Goal: Task Accomplishment & Management: Manage account settings

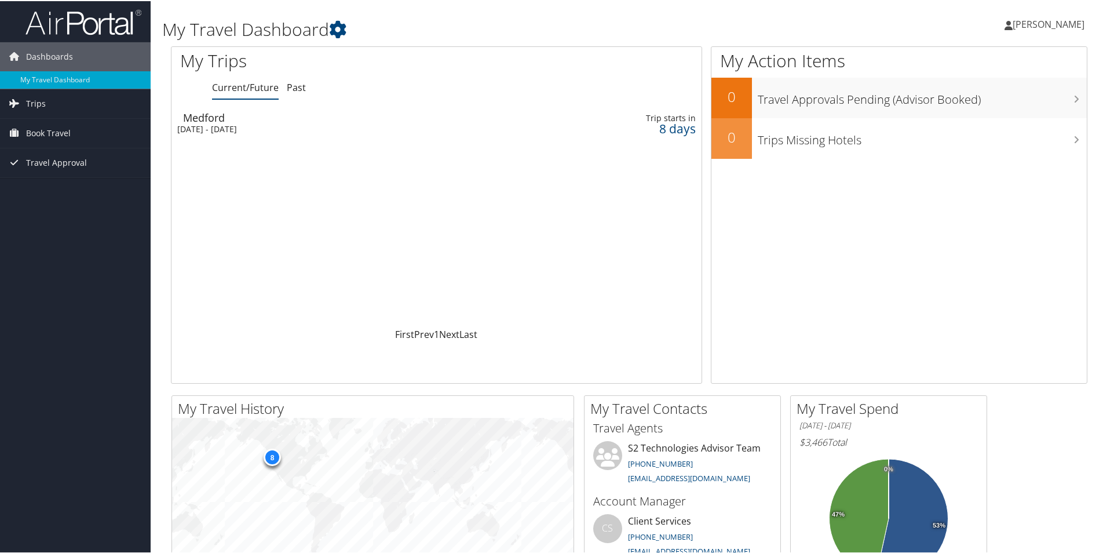
click at [228, 118] on div "Medford" at bounding box center [347, 116] width 328 height 10
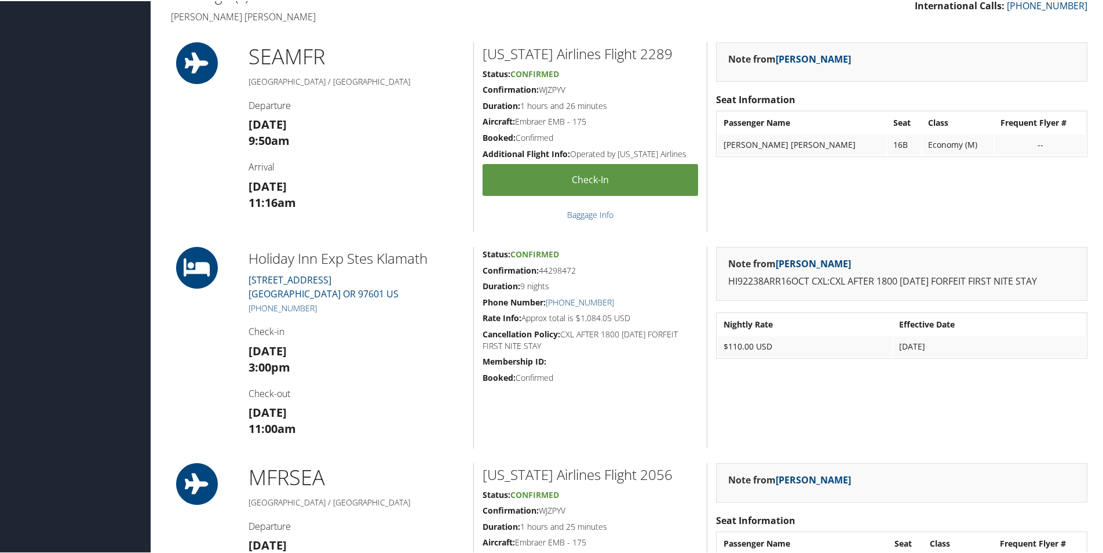
scroll to position [753, 0]
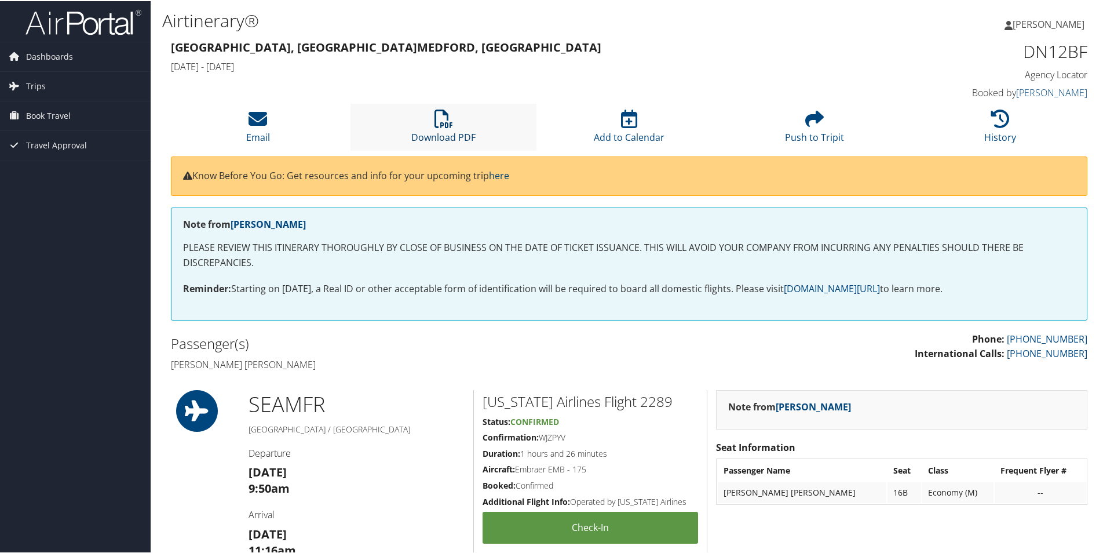
click at [462, 132] on link "Download PDF" at bounding box center [443, 129] width 64 height 28
click at [1053, 28] on span "[PERSON_NAME]" at bounding box center [1049, 23] width 72 height 13
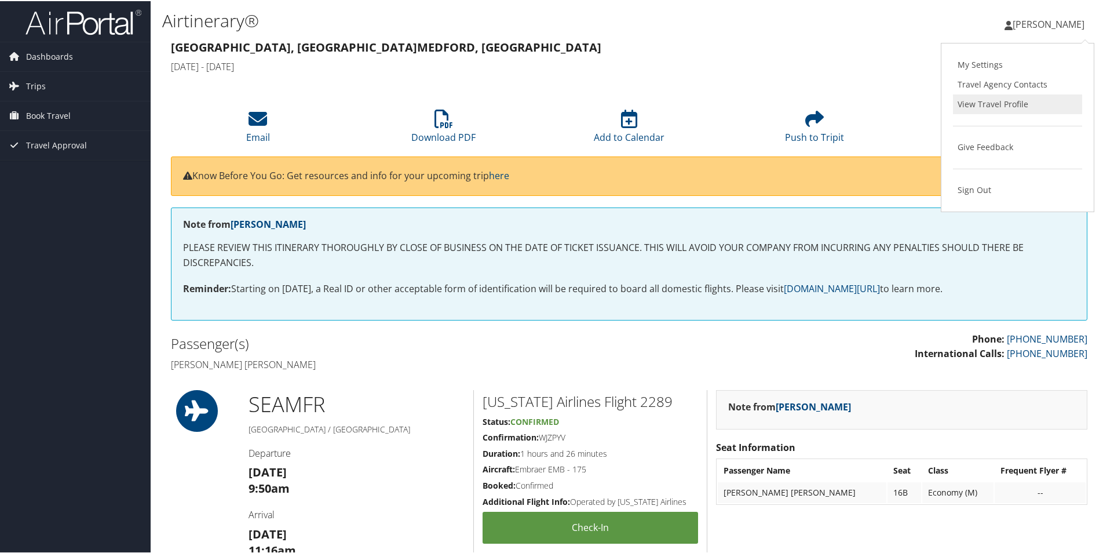
click at [1024, 106] on link "View Travel Profile" at bounding box center [1017, 103] width 129 height 20
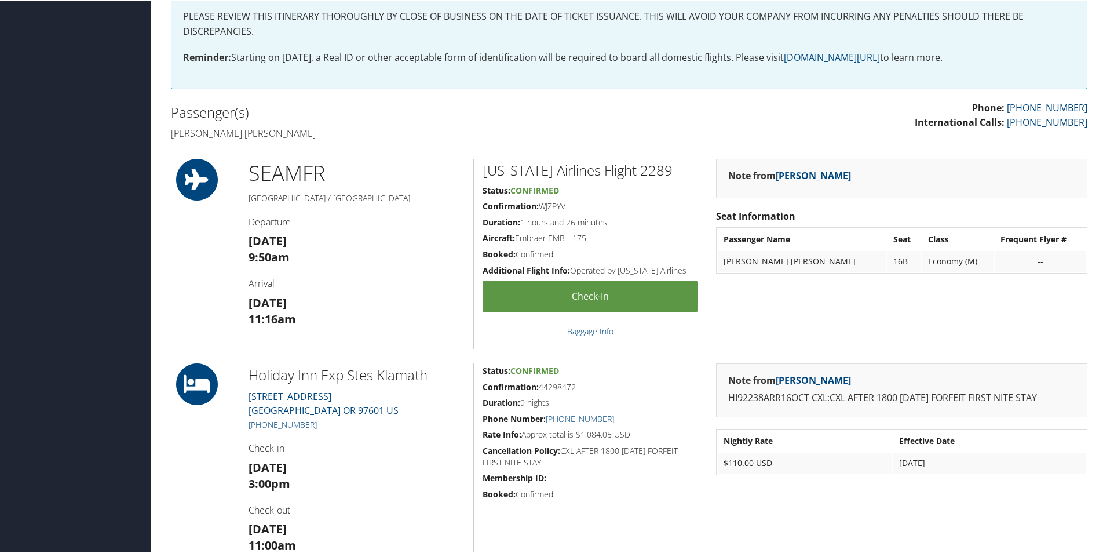
scroll to position [290, 0]
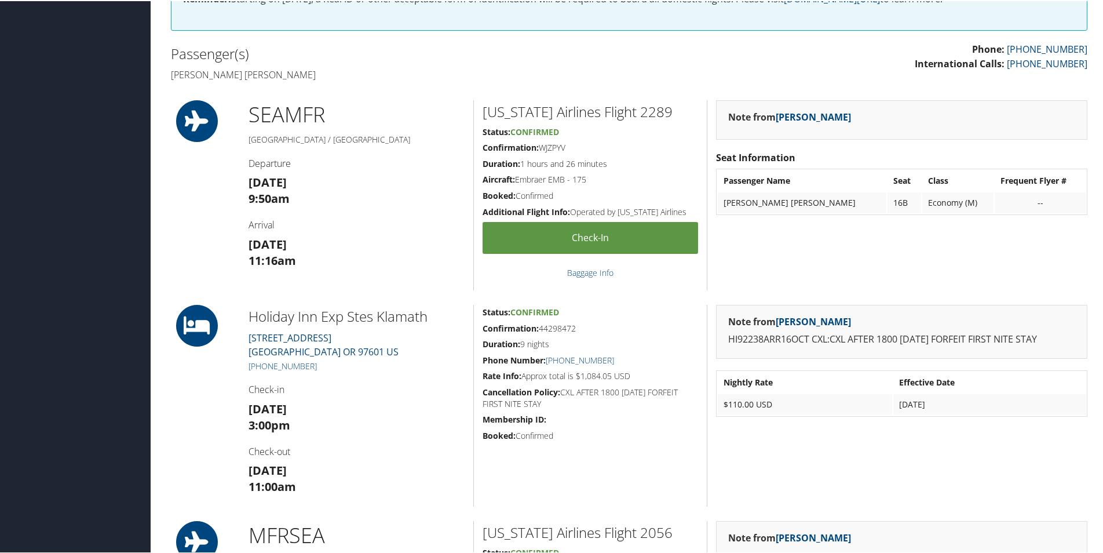
drag, startPoint x: 567, startPoint y: 147, endPoint x: 540, endPoint y: 148, distance: 26.7
click at [540, 148] on h5 "Confirmation: WJZPYV" at bounding box center [591, 147] width 216 height 12
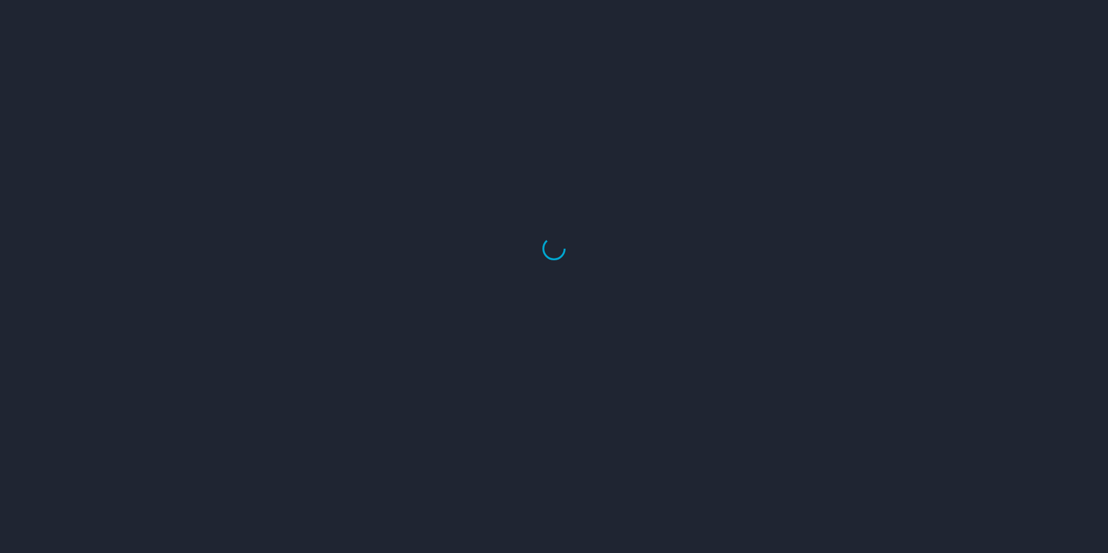
select select "US"
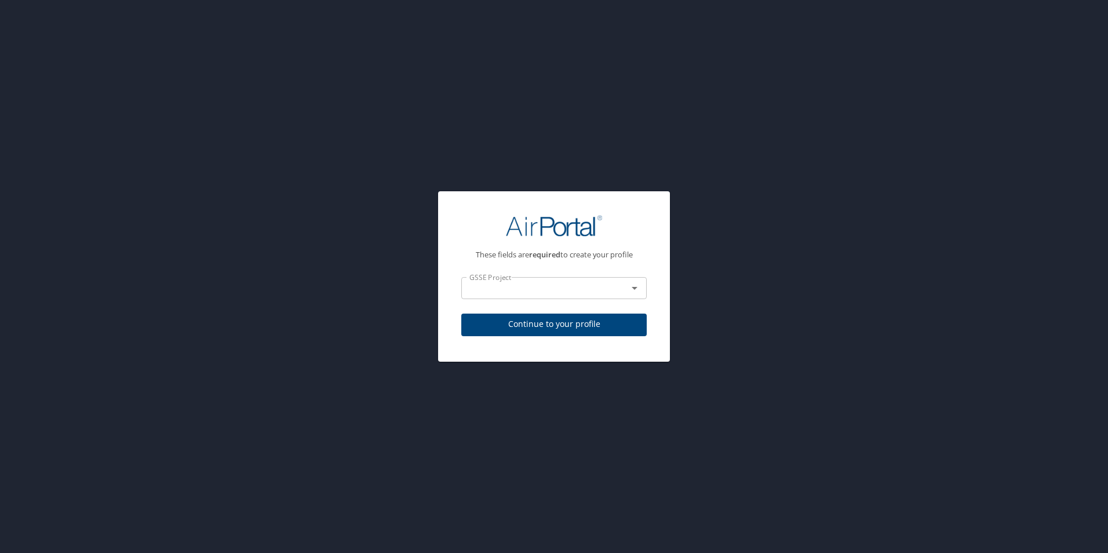
click at [546, 296] on input "text" at bounding box center [537, 287] width 144 height 15
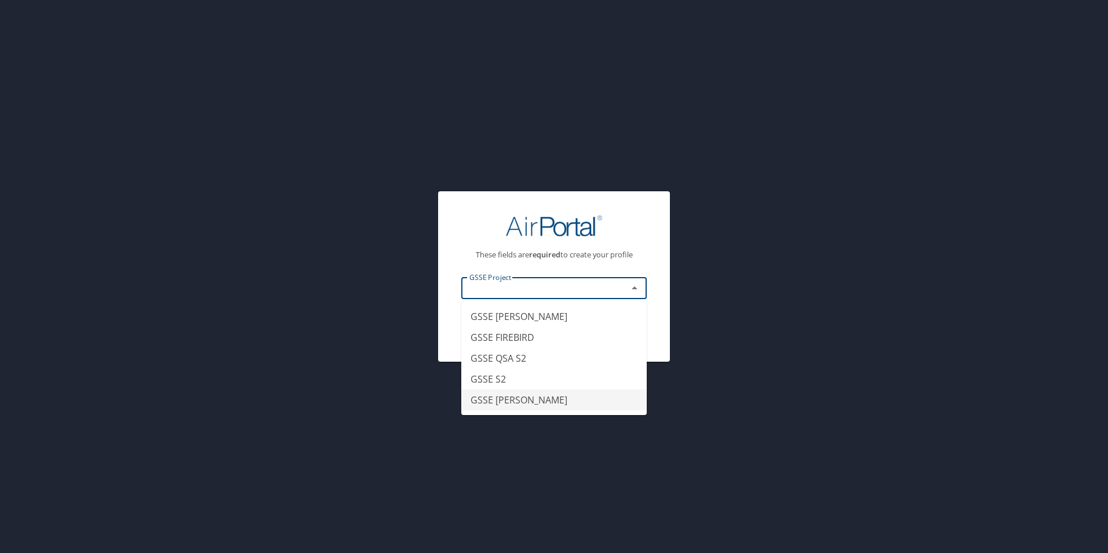
click at [520, 394] on li "GSSE [PERSON_NAME]" at bounding box center [553, 399] width 185 height 21
type input "GSSE [PERSON_NAME]"
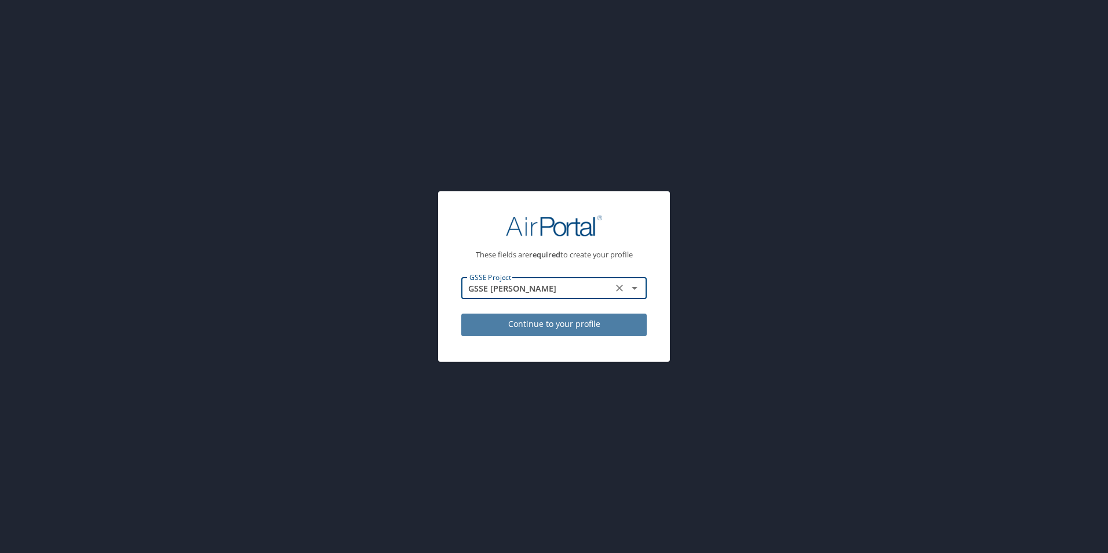
click at [561, 320] on span "Continue to your profile" at bounding box center [554, 324] width 167 height 14
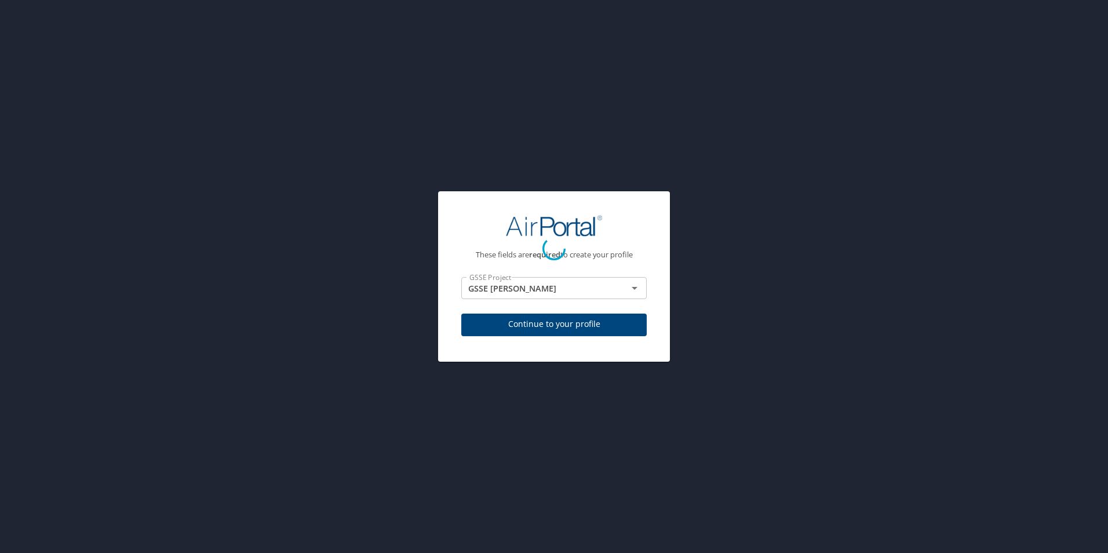
select select "US"
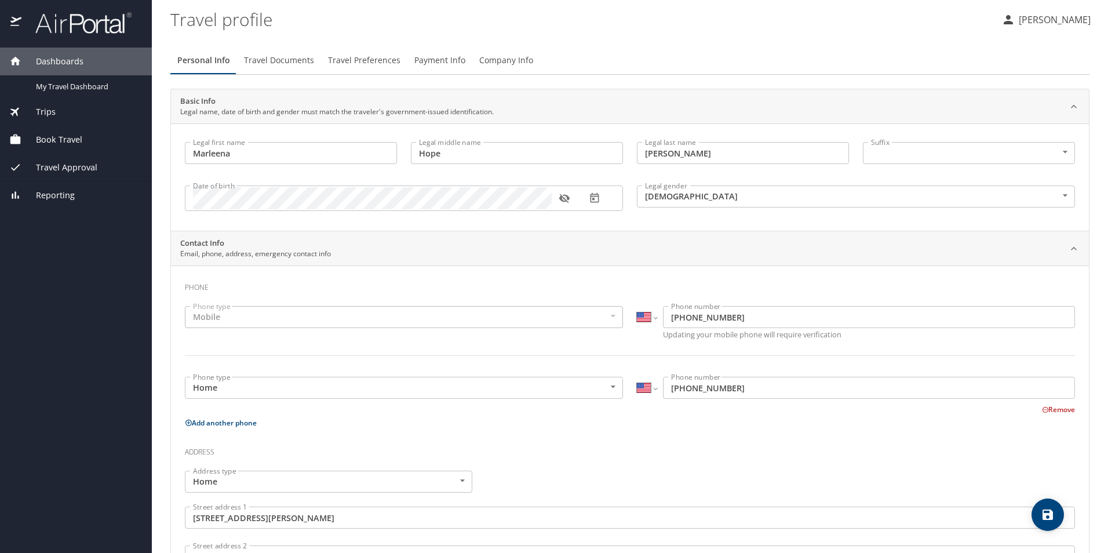
click at [295, 61] on span "Travel Documents" at bounding box center [279, 60] width 70 height 14
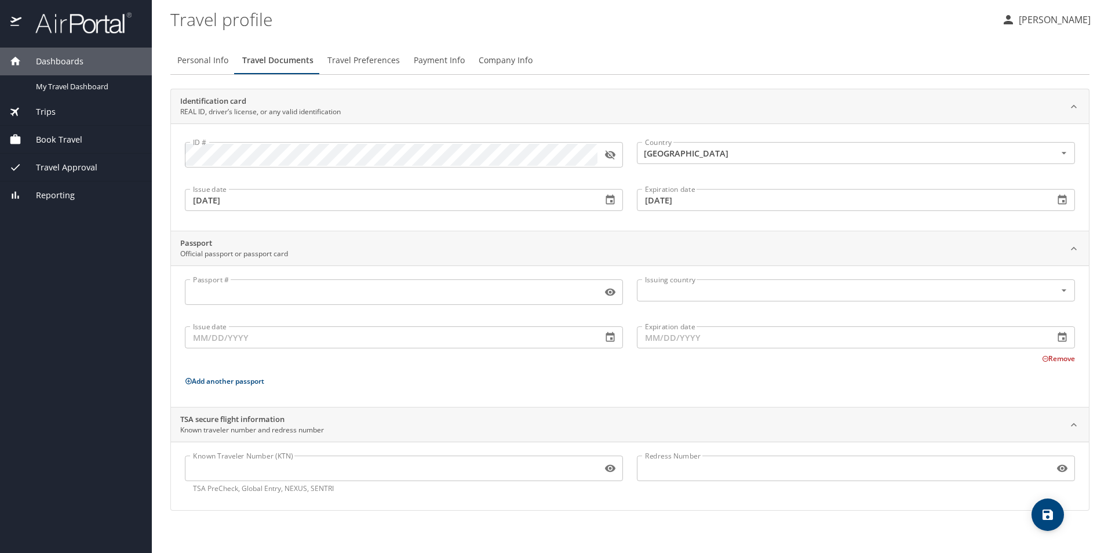
click at [382, 62] on span "Travel Preferences" at bounding box center [363, 60] width 72 height 14
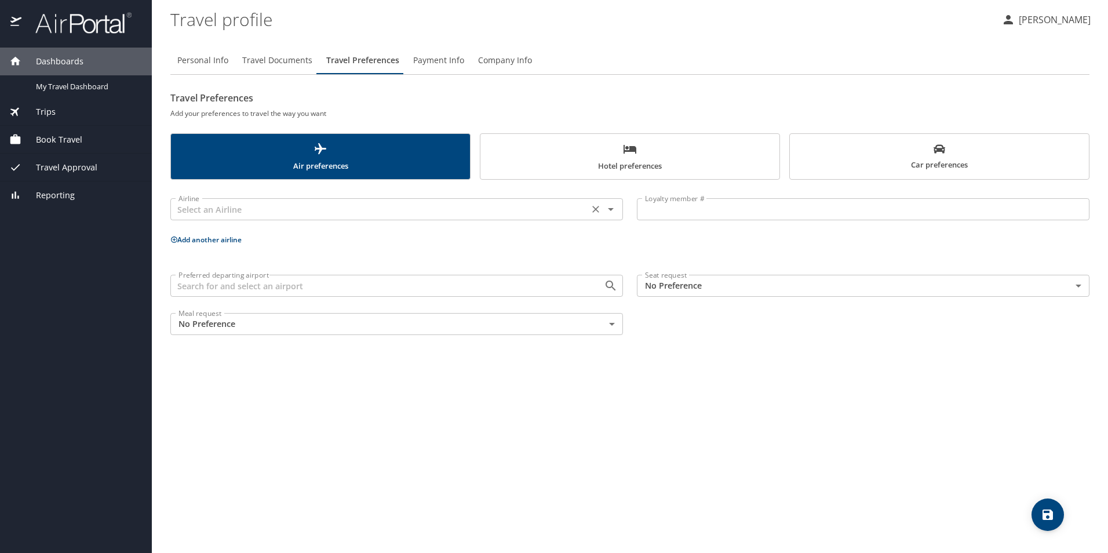
click at [615, 213] on icon "Open" at bounding box center [611, 209] width 14 height 14
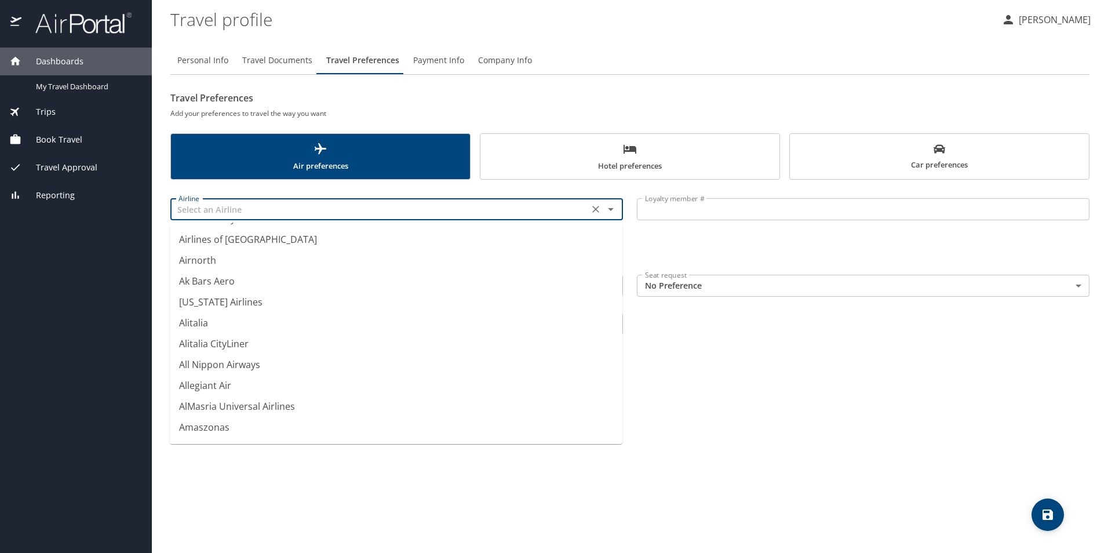
scroll to position [1565, 0]
click at [257, 300] on li "Alaska Airlines" at bounding box center [396, 300] width 453 height 21
type input "Alaska Airlines"
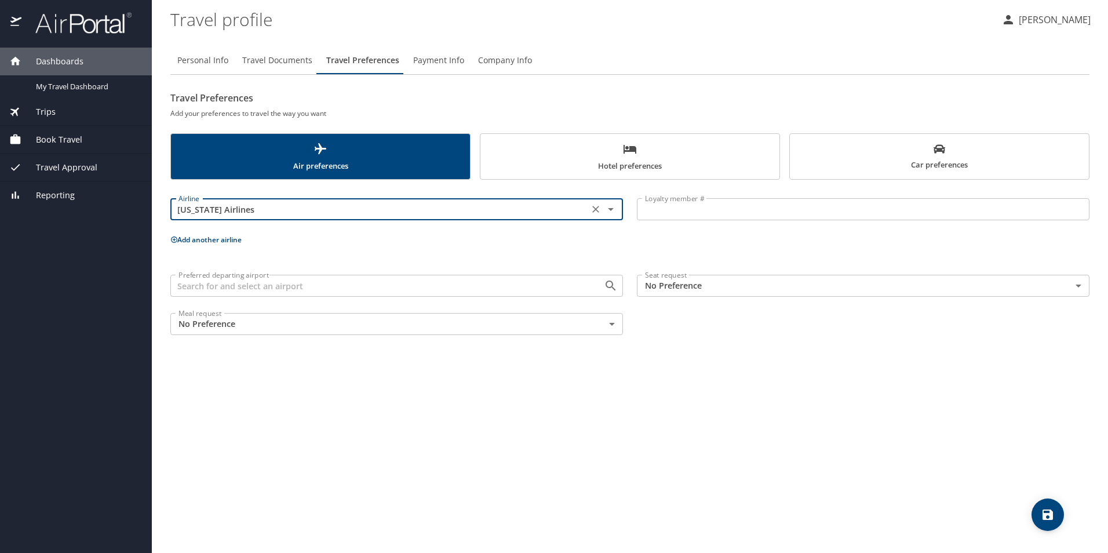
click at [669, 209] on input "Loyalty member #" at bounding box center [863, 209] width 453 height 22
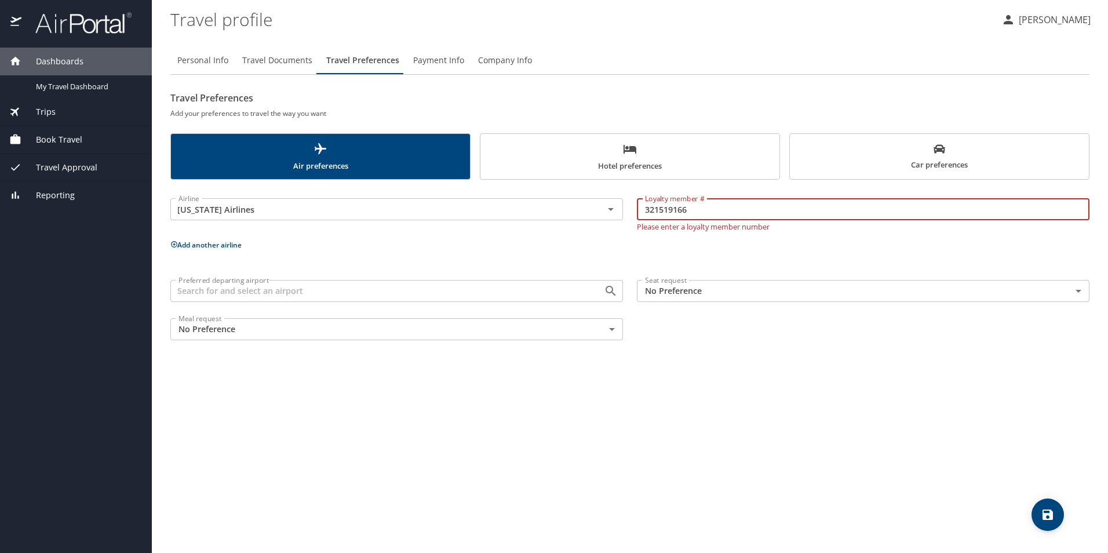
type input "321519166"
click at [682, 254] on div "Airline Alaska Airlines Airline Loyalty member # 321519166 Loyalty member # Ple…" at bounding box center [629, 267] width 919 height 161
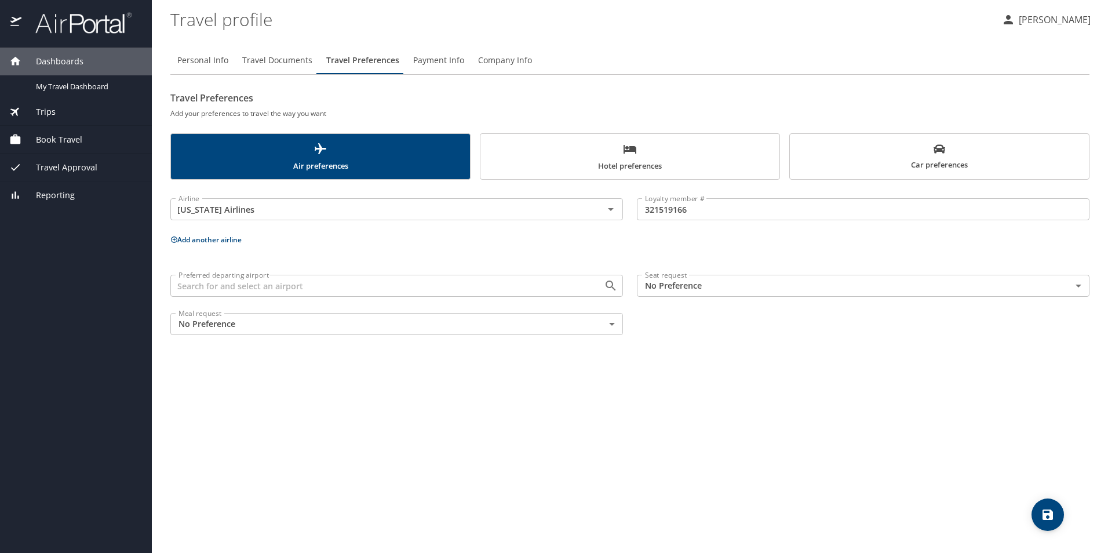
click at [610, 323] on body "Dashboards My Travel Dashboard Trips Current / Future Trips Past Trips Trips Mi…" at bounding box center [554, 276] width 1108 height 553
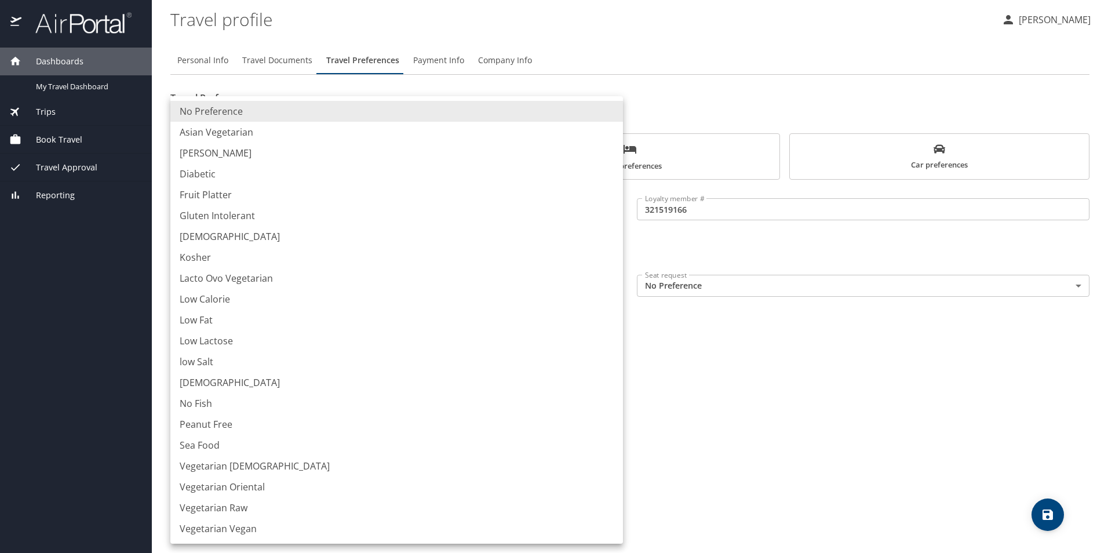
click at [785, 361] on div at bounding box center [554, 276] width 1108 height 553
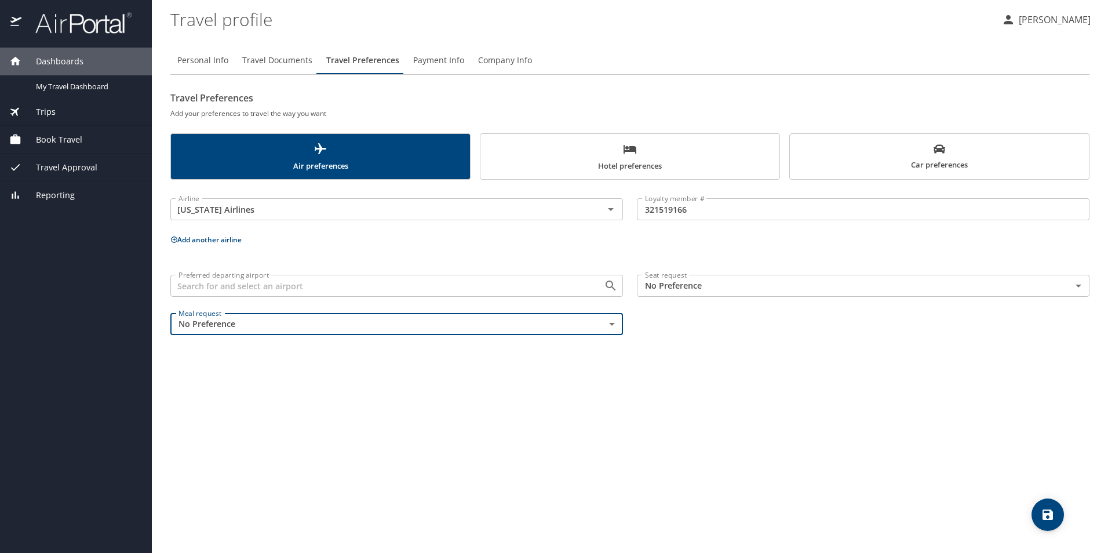
click at [699, 290] on body "Dashboards My Travel Dashboard Trips Current / Future Trips Past Trips Trips Mi…" at bounding box center [554, 276] width 1108 height 553
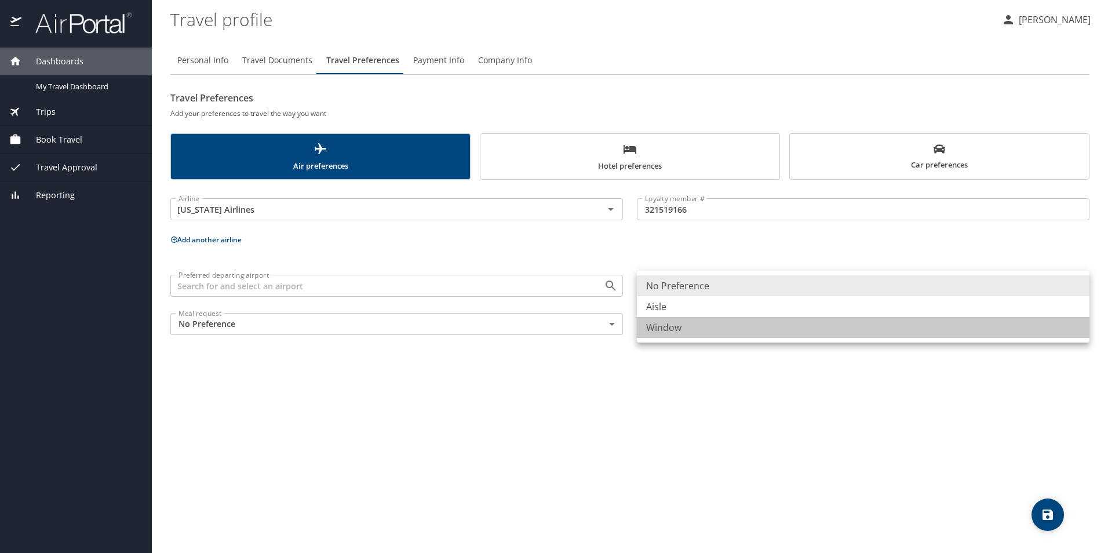
click at [729, 329] on li "Window" at bounding box center [863, 327] width 453 height 21
type input "Window"
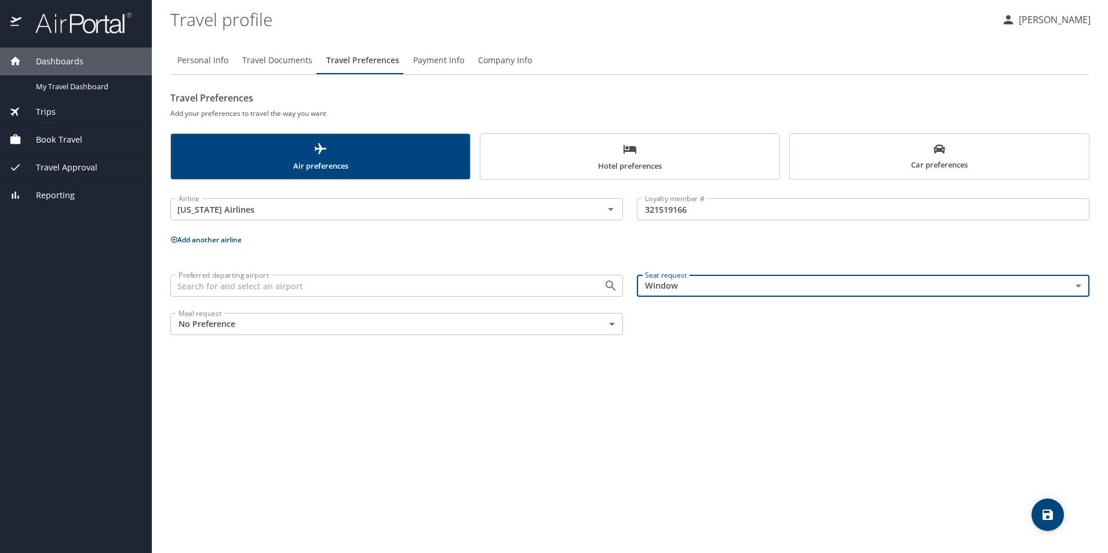
drag, startPoint x: 844, startPoint y: 154, endPoint x: 849, endPoint y: 156, distance: 6.0
click at [847, 154] on span "Car preferences" at bounding box center [939, 157] width 285 height 28
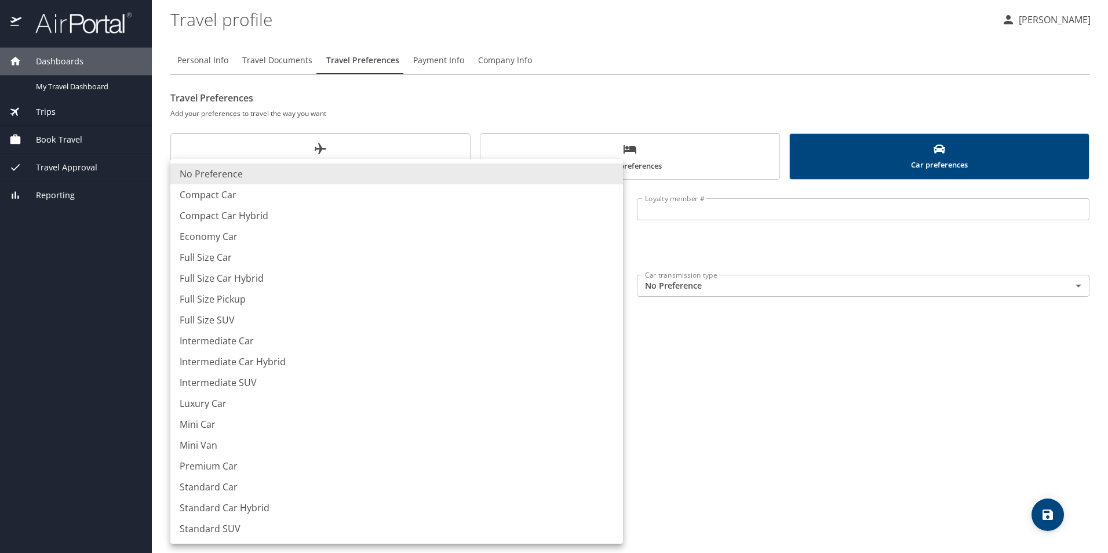
click at [612, 287] on body "Dashboards My Travel Dashboard Trips Current / Future Trips Past Trips Trips Mi…" at bounding box center [554, 276] width 1108 height 553
click at [313, 210] on li "Compact Car Hybrid" at bounding box center [396, 215] width 453 height 21
type input "CompactCarHybrid"
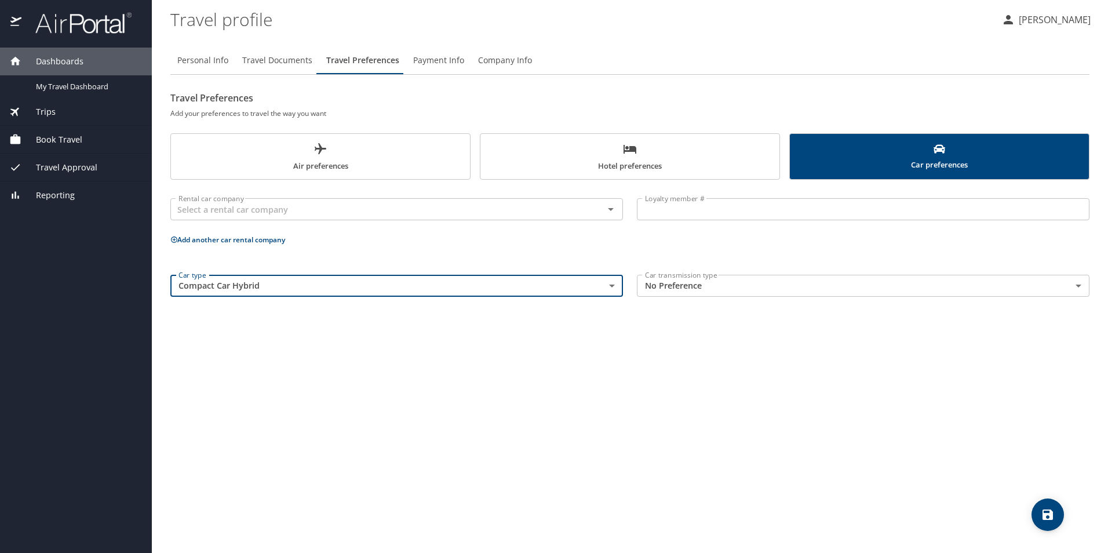
click at [705, 288] on body "Dashboards My Travel Dashboard Trips Current / Future Trips Past Trips Trips Mi…" at bounding box center [554, 276] width 1108 height 553
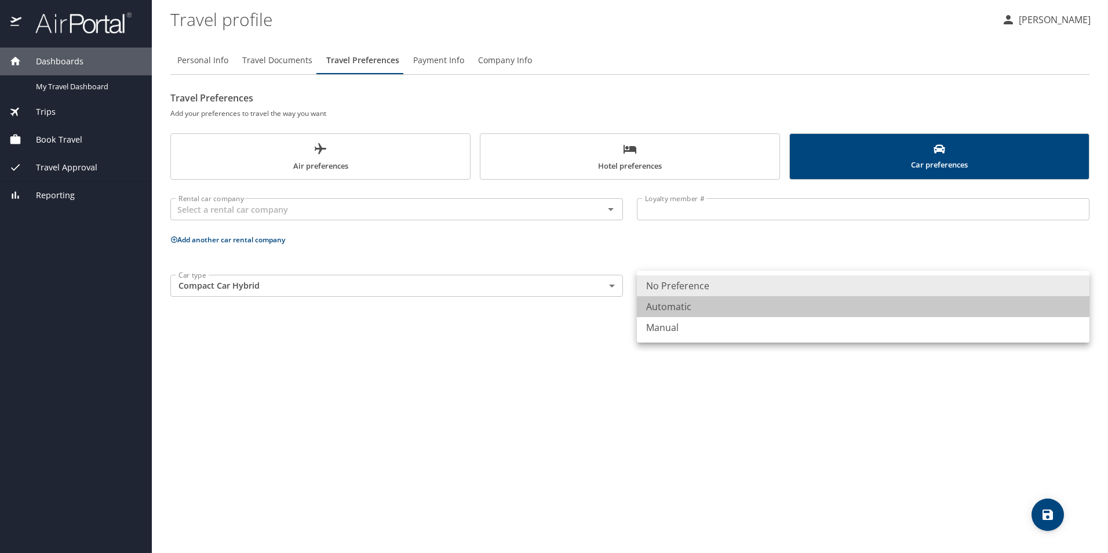
click at [714, 309] on li "Automatic" at bounding box center [863, 306] width 453 height 21
type input "Automatic"
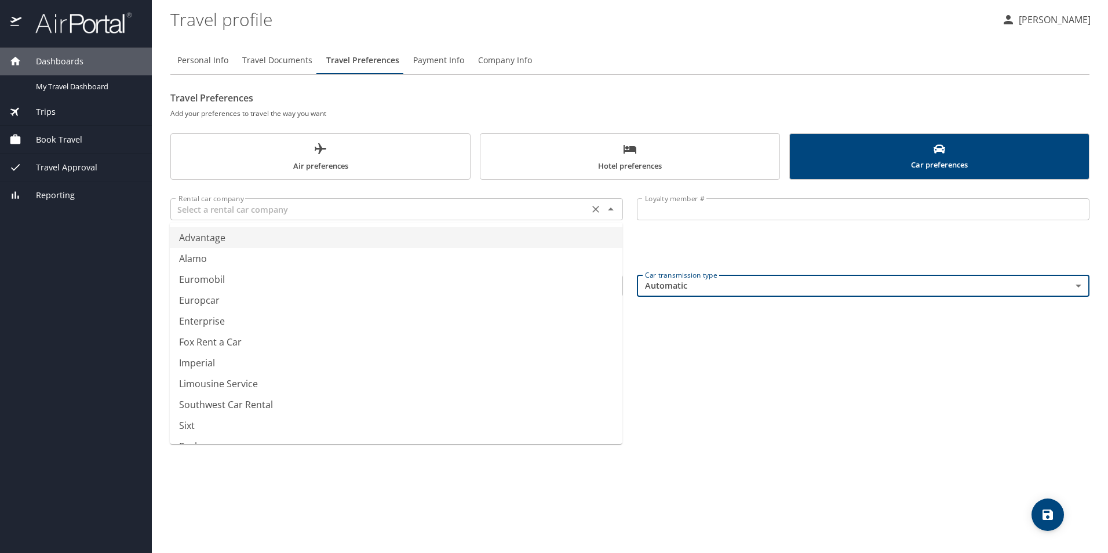
click at [564, 214] on input "text" at bounding box center [379, 209] width 411 height 15
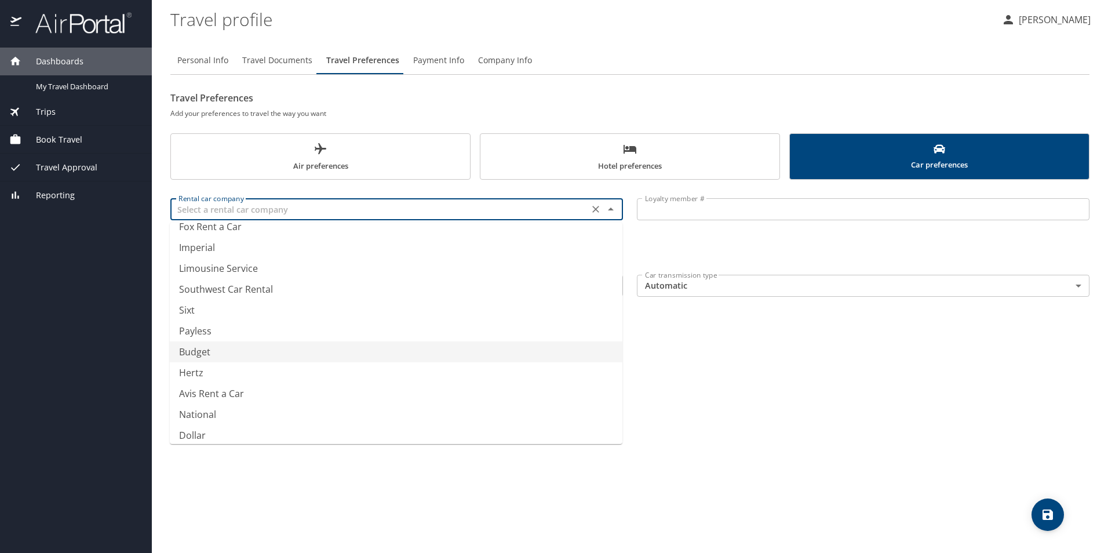
scroll to position [116, 0]
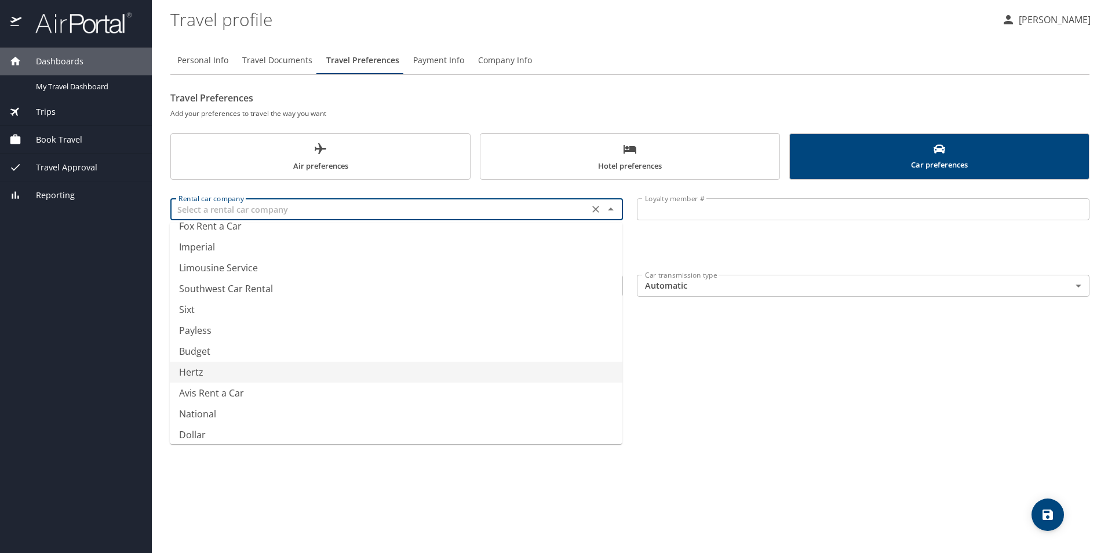
click at [402, 379] on li "Hertz" at bounding box center [396, 372] width 453 height 21
type input "Hertz"
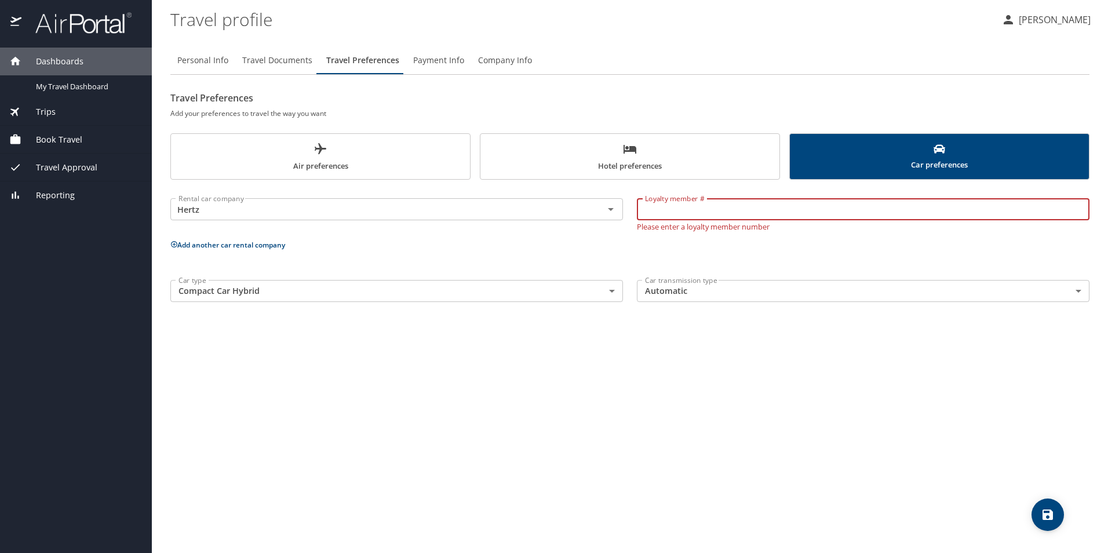
click at [679, 210] on input "Loyalty member #" at bounding box center [863, 209] width 453 height 22
click at [750, 388] on div "Personal Info Travel Documents Travel Preferences Payment Info Company Info Tra…" at bounding box center [629, 295] width 919 height 516
click at [655, 164] on span "Hotel preferences" at bounding box center [629, 157] width 285 height 31
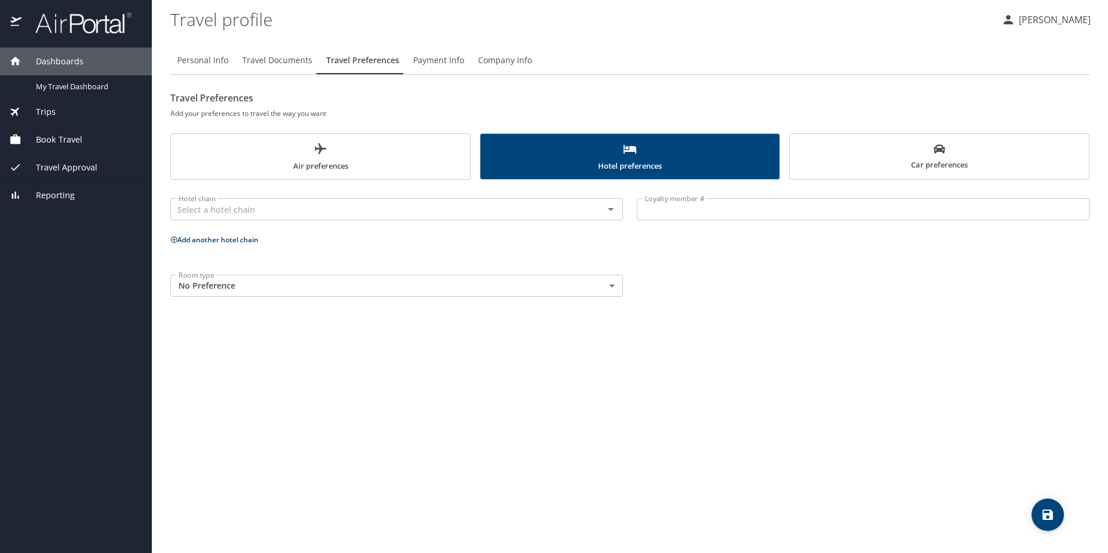
click at [388, 173] on button "Air preferences" at bounding box center [320, 156] width 300 height 46
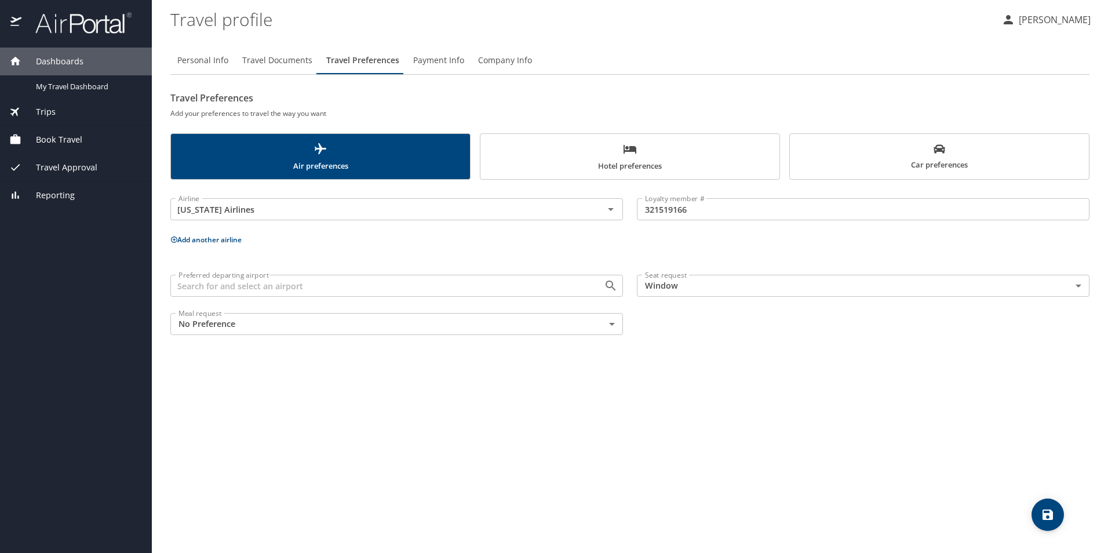
click at [1050, 510] on icon "save" at bounding box center [1047, 514] width 10 height 10
click at [89, 27] on img at bounding box center [77, 23] width 109 height 23
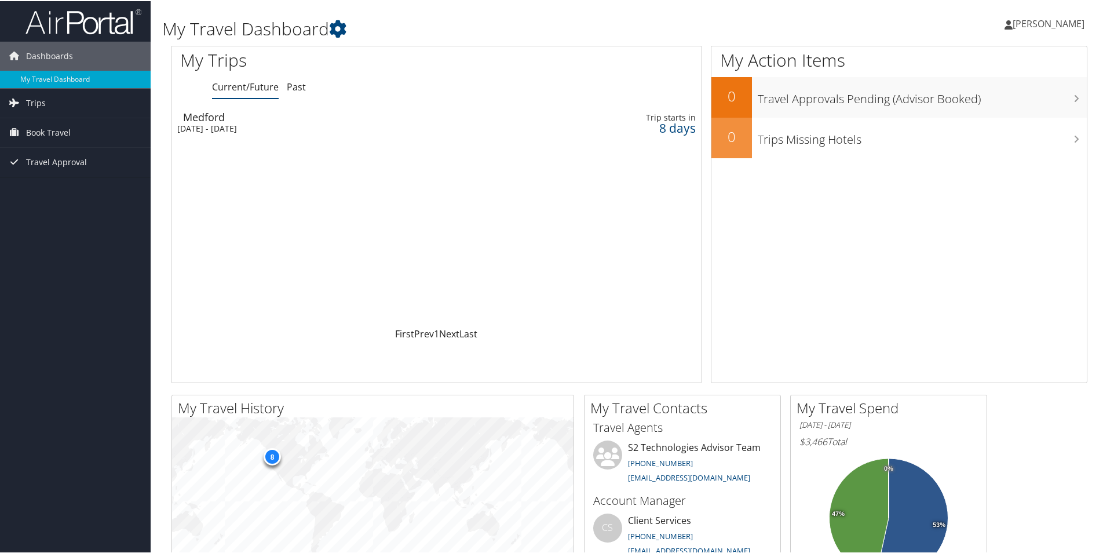
scroll to position [232, 0]
